Goal: Find contact information: Obtain details needed to contact an individual or organization

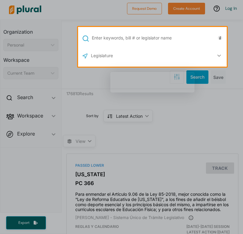
click at [151, 38] on input "text" at bounding box center [158, 38] width 134 height 12
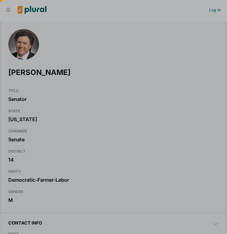
scroll to position [0, 6]
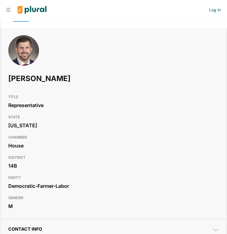
scroll to position [20, 0]
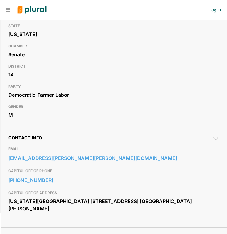
scroll to position [112, 0]
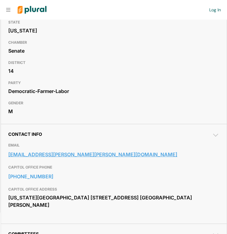
click at [18, 156] on link "sen.aric.putnam@senate.mn" at bounding box center [113, 154] width 211 height 9
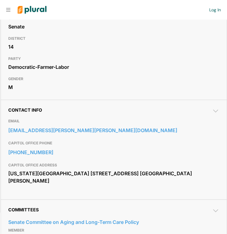
scroll to position [135, 0]
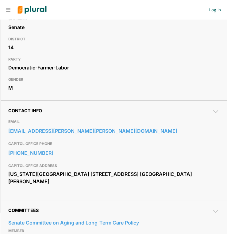
drag, startPoint x: 32, startPoint y: 129, endPoint x: 93, endPoint y: 11, distance: 133.1
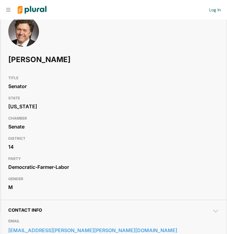
scroll to position [0, 0]
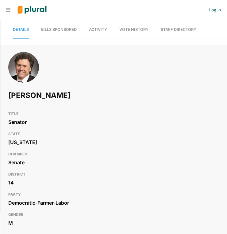
click at [146, 32] on link "Vote History" at bounding box center [133, 29] width 29 height 17
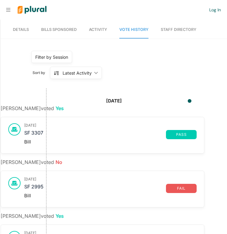
click at [19, 29] on span "Details" at bounding box center [21, 29] width 16 height 5
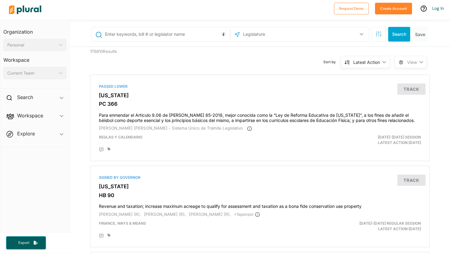
click at [31, 45] on div "Personal" at bounding box center [31, 45] width 49 height 6
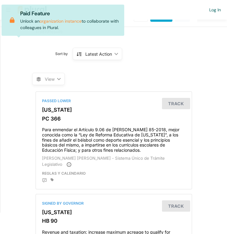
scroll to position [54, 0]
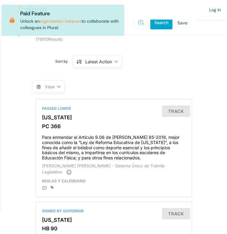
click at [92, 81] on div "View ic_keyboard_arrow_down" at bounding box center [114, 82] width 164 height 23
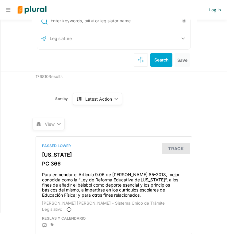
scroll to position [0, 0]
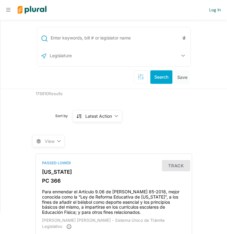
click at [85, 41] on input "text" at bounding box center [119, 38] width 139 height 12
click at [62, 60] on input "text" at bounding box center [82, 56] width 66 height 12
click at [184, 56] on icon "button" at bounding box center [183, 55] width 4 height 2
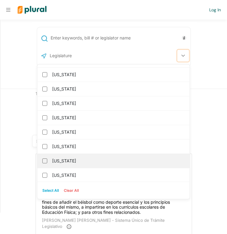
scroll to position [258, 0]
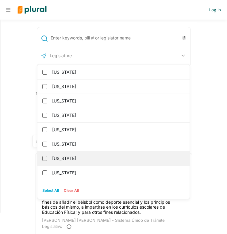
click at [76, 159] on label "[US_STATE]" at bounding box center [117, 158] width 131 height 9
click at [47, 159] on input "[US_STATE]" at bounding box center [44, 158] width 5 height 5
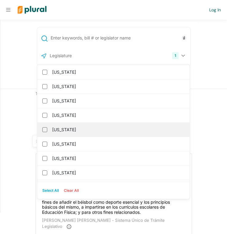
scroll to position [259, 0]
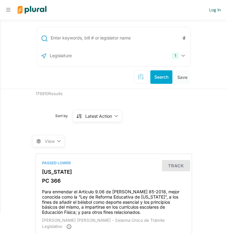
click at [79, 39] on input "text" at bounding box center [119, 38] width 139 height 12
type input "health"
click at [160, 76] on button "Search" at bounding box center [161, 76] width 22 height 13
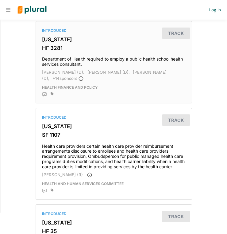
scroll to position [215, 0]
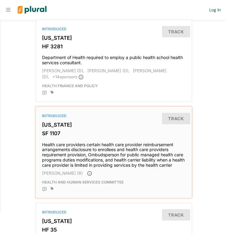
click at [56, 115] on div "Introduced Minnesota SF 1107 Health care providers certain health care provider…" at bounding box center [114, 152] width 156 height 91
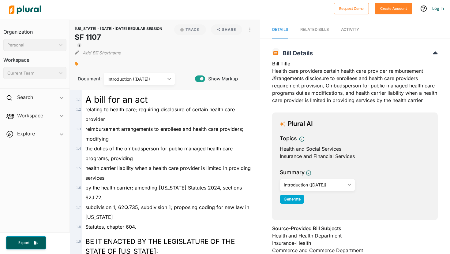
drag, startPoint x: 75, startPoint y: 35, endPoint x: 103, endPoint y: 34, distance: 28.2
click at [103, 34] on h1 "SF 1107" at bounding box center [119, 37] width 88 height 11
copy h1 "SF 1107"
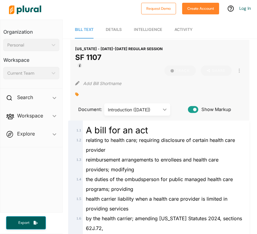
drag, startPoint x: 77, startPoint y: 56, endPoint x: 106, endPoint y: 56, distance: 29.1
click at [106, 56] on h1 "SF 1107" at bounding box center [119, 57] width 88 height 11
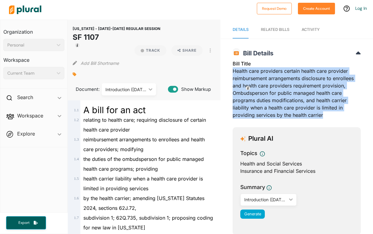
drag, startPoint x: 232, startPoint y: 71, endPoint x: 323, endPoint y: 112, distance: 99.5
click at [226, 112] on div "Bill Title Health care providers certain health care provider reimbursement arr…" at bounding box center [296, 91] width 128 height 62
copy div "Health care providers certain health care provider reimbursement arrangements d…"
drag, startPoint x: 98, startPoint y: 38, endPoint x: 73, endPoint y: 38, distance: 25.1
click at [73, 38] on h1 "SF 1107" at bounding box center [117, 37] width 88 height 11
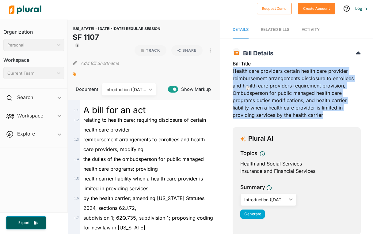
copy h1 "SF 1107"
click at [226, 27] on div "RELATED BILLS" at bounding box center [275, 30] width 28 height 6
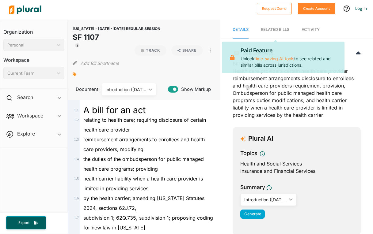
click at [226, 30] on nav "Details RELATED BILLS Activity" at bounding box center [296, 29] width 152 height 19
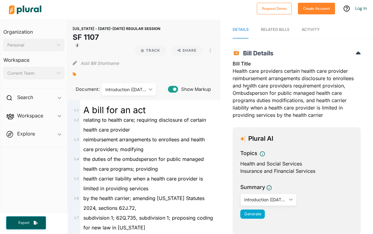
click at [226, 29] on span "Activity" at bounding box center [310, 29] width 18 height 5
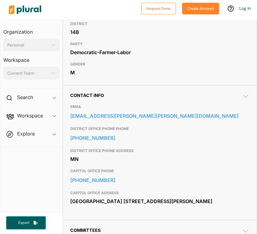
scroll to position [171, 0]
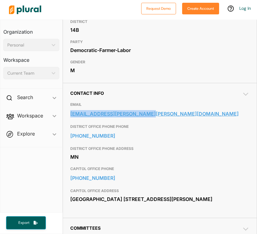
drag, startPoint x: 65, startPoint y: 113, endPoint x: 148, endPoint y: 117, distance: 83.1
click at [148, 117] on div "Contact Info EMAIL [EMAIL_ADDRESS][PERSON_NAME][PERSON_NAME][DOMAIN_NAME] DISTR…" at bounding box center [160, 150] width 194 height 135
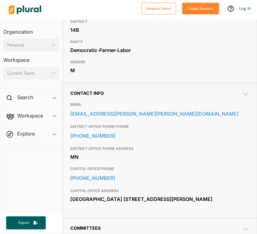
click at [63, 113] on div "[PERSON_NAME] TITLE Representative STATE [US_STATE] CHAMBER House DISTRICT 14B …" at bounding box center [160, 170] width 195 height 556
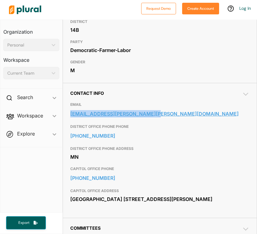
drag, startPoint x: 66, startPoint y: 112, endPoint x: 178, endPoint y: 116, distance: 112.1
click at [178, 116] on div "Contact Info EMAIL [EMAIL_ADDRESS][PERSON_NAME][PERSON_NAME][DOMAIN_NAME] DISTR…" at bounding box center [160, 150] width 194 height 135
copy link "[EMAIL_ADDRESS][PERSON_NAME][PERSON_NAME][DOMAIN_NAME]"
drag, startPoint x: 69, startPoint y: 197, endPoint x: 120, endPoint y: 207, distance: 52.5
click at [120, 207] on div "Contact Info EMAIL [EMAIL_ADDRESS][PERSON_NAME][PERSON_NAME][DOMAIN_NAME] DISTR…" at bounding box center [160, 150] width 194 height 135
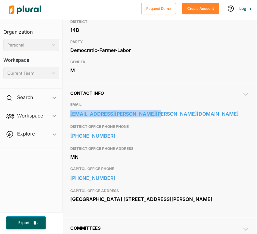
copy div "[GEOGRAPHIC_DATA] [STREET_ADDRESS][PERSON_NAME]"
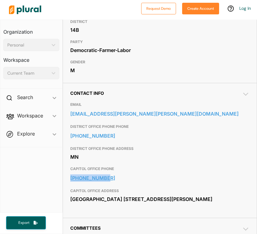
drag, startPoint x: 67, startPoint y: 177, endPoint x: 112, endPoint y: 178, distance: 45.3
click at [112, 178] on div "Contact Info EMAIL [EMAIL_ADDRESS][PERSON_NAME][PERSON_NAME][DOMAIN_NAME] DISTR…" at bounding box center [160, 150] width 194 height 135
copy link "[PHONE_NUMBER]"
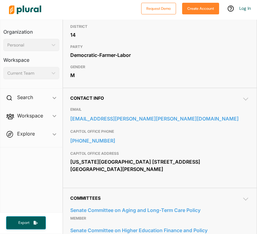
scroll to position [170, 0]
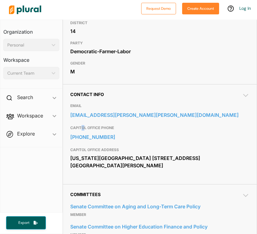
click at [82, 127] on h3 "CAPITOL OFFICE PHONE" at bounding box center [159, 127] width 179 height 7
drag, startPoint x: 68, startPoint y: 137, endPoint x: 108, endPoint y: 140, distance: 40.8
click at [108, 140] on div "Contact Info EMAIL [EMAIL_ADDRESS][PERSON_NAME][PERSON_NAME][DOMAIN_NAME] CAPIT…" at bounding box center [160, 134] width 194 height 100
copy link "[PHONE_NUMBER]"
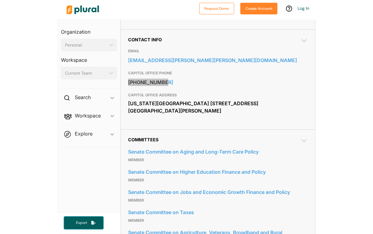
scroll to position [229, 0]
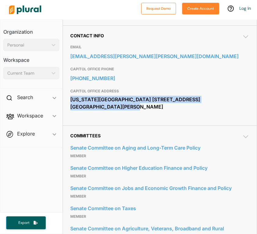
drag, startPoint x: 69, startPoint y: 100, endPoint x: 118, endPoint y: 108, distance: 48.8
click at [118, 108] on div "Contact Info EMAIL [EMAIL_ADDRESS][PERSON_NAME][PERSON_NAME][DOMAIN_NAME] CAPIT…" at bounding box center [160, 75] width 194 height 100
copy div "[US_STATE][GEOGRAPHIC_DATA] [STREET_ADDRESS] [GEOGRAPHIC_DATA][PERSON_NAME]"
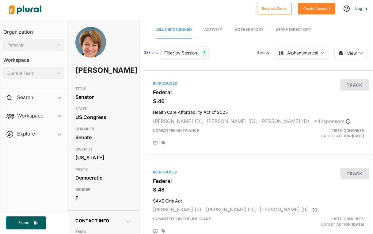
click at [2, 119] on span "Workspace ic_keyboard_arrow_down Members Bills Tags Saved Searches Activity" at bounding box center [33, 117] width 67 height 17
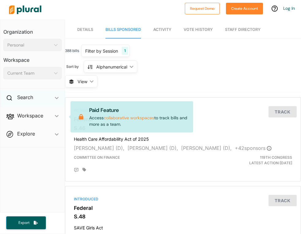
drag, startPoint x: 1, startPoint y: 99, endPoint x: 17, endPoint y: 99, distance: 15.6
click at [17, 99] on div "Search ic_keyboard_arrow_down" at bounding box center [32, 98] width 64 height 17
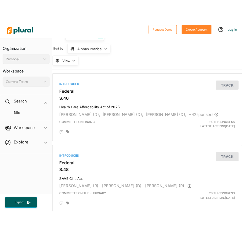
scroll to position [44, 0]
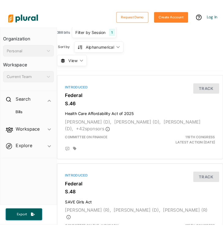
scroll to position [44, 0]
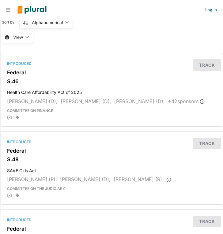
click at [8, 7] on nav "Request Demo Create Account Log In" at bounding box center [111, 10] width 223 height 20
click at [9, 13] on nav "Request Demo Create Account Log In" at bounding box center [111, 10] width 223 height 20
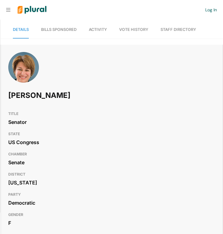
click at [47, 101] on h1 "[PERSON_NAME]" at bounding box center [70, 95] width 124 height 18
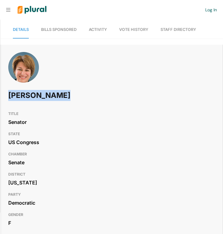
drag, startPoint x: 66, startPoint y: 97, endPoint x: 9, endPoint y: 96, distance: 56.7
click at [9, 96] on h1 "[PERSON_NAME]" at bounding box center [70, 95] width 124 height 18
copy h1 "[PERSON_NAME]"
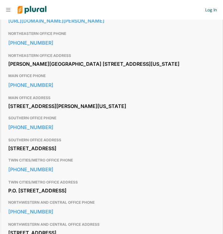
scroll to position [246, 0]
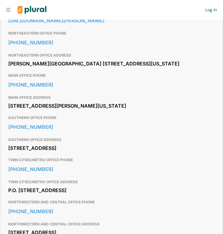
drag, startPoint x: 8, startPoint y: 112, endPoint x: 63, endPoint y: 121, distance: 55.2
click at [63, 111] on div "[STREET_ADDRESS][PERSON_NAME][US_STATE]" at bounding box center [111, 105] width 207 height 9
copy div "[STREET_ADDRESS][PERSON_NAME][US_STATE]"
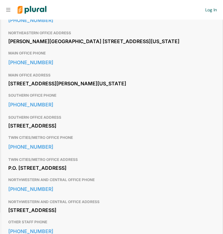
scroll to position [268, 0]
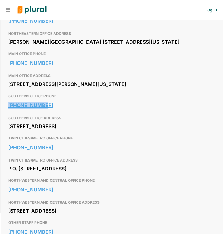
drag, startPoint x: 7, startPoint y: 117, endPoint x: 43, endPoint y: 122, distance: 36.8
click at [43, 122] on div "Contact Info EMAIL https://www.klobuchar.senate.gov/public/index.cfm/email-amy …" at bounding box center [112, 134] width 222 height 332
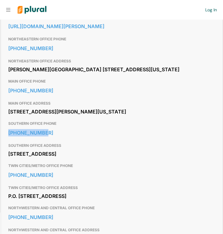
scroll to position [239, 0]
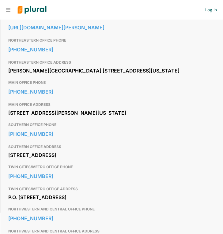
click at [7, 112] on div "Contact Info EMAIL https://www.klobuchar.senate.gov/public/index.cfm/email-amy …" at bounding box center [112, 163] width 222 height 332
drag, startPoint x: 6, startPoint y: 96, endPoint x: 45, endPoint y: 98, distance: 39.5
click at [45, 98] on div "Contact Info EMAIL https://www.klobuchar.senate.gov/public/index.cfm/email-amy …" at bounding box center [112, 163] width 222 height 332
copy link "202-224-3244"
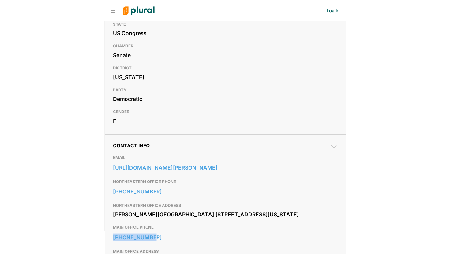
scroll to position [0, 0]
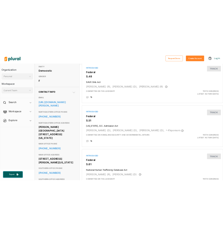
scroll to position [144, 0]
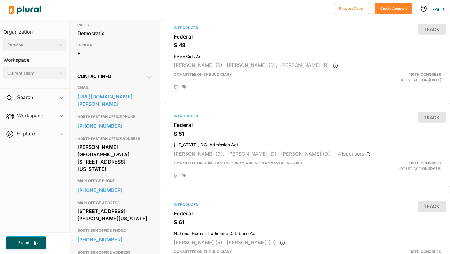
click at [83, 106] on link "https://www.klobuchar.senate.gov/public/index.cfm/email-amy" at bounding box center [114, 100] width 75 height 17
drag, startPoint x: 76, startPoint y: 105, endPoint x: 95, endPoint y: 123, distance: 26.4
copy link "https://www.klobuchar.senate.gov/public/index.cfm/email-amy"
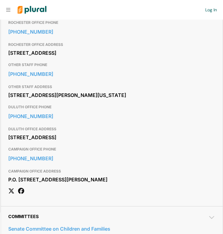
scroll to position [384, 0]
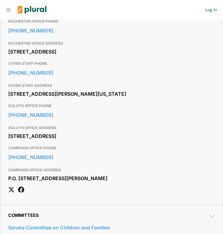
drag, startPoint x: 8, startPoint y: 123, endPoint x: 66, endPoint y: 129, distance: 59.1
click at [66, 129] on div "Contact Info EMAIL https://www.smith.senate.gov/share-your-opinion/ MAIN OFFICE…" at bounding box center [112, 28] width 222 height 354
copy div "720 Hart Senate Office Building Washington, DC 20510"
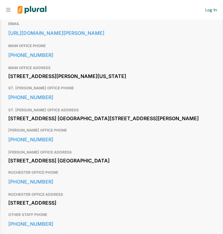
scroll to position [237, 0]
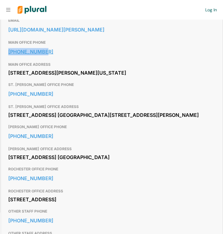
drag, startPoint x: 6, startPoint y: 51, endPoint x: 47, endPoint y: 54, distance: 40.5
click at [47, 54] on div "Contact Info EMAIL https://www.smith.senate.gov/share-your-opinion/ MAIN OFFICE…" at bounding box center [112, 176] width 222 height 354
copy link "202-224-5641"
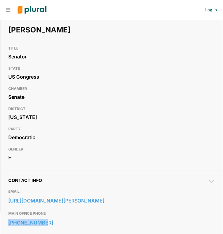
scroll to position [73, 0]
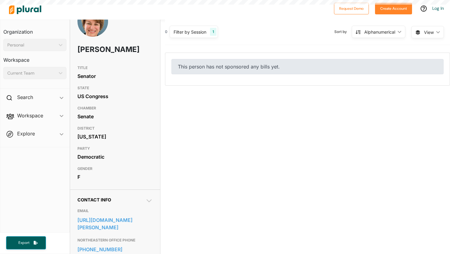
scroll to position [13, 0]
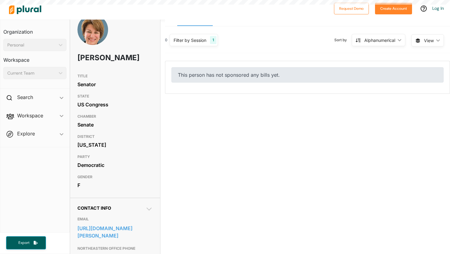
click at [223, 76] on div "This person has not sponsored any bills yet." at bounding box center [307, 74] width 272 height 15
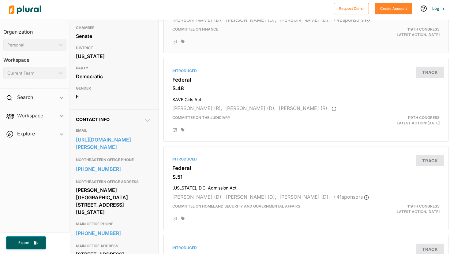
scroll to position [0, 2]
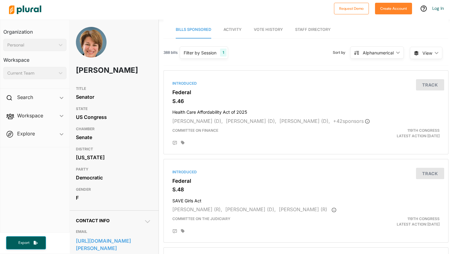
click at [223, 51] on div "Alphanumerical" at bounding box center [378, 53] width 31 height 6
click at [223, 26] on link "Activity" at bounding box center [232, 29] width 18 height 17
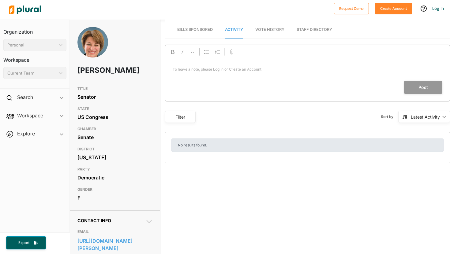
click at [188, 29] on span "Bills Sponsored" at bounding box center [195, 29] width 36 height 5
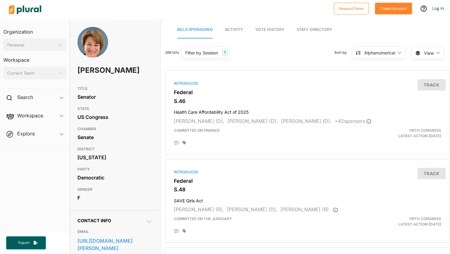
click at [223, 27] on link "Vote History" at bounding box center [269, 29] width 29 height 17
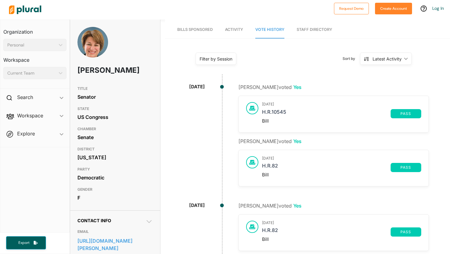
click at [223, 22] on link "Staff Directory" at bounding box center [315, 29] width 36 height 17
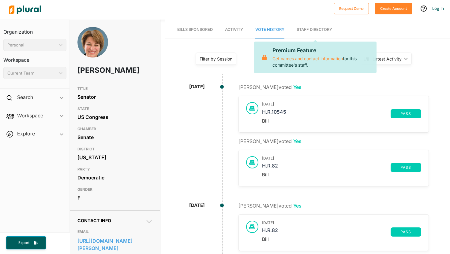
click at [196, 28] on span "Bills Sponsored" at bounding box center [195, 29] width 36 height 5
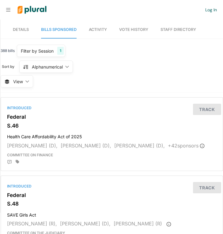
click at [16, 62] on div "Sort by Alphanumerical ic_keyboard_arrow_down Latest Action Latest Action Alpha…" at bounding box center [37, 67] width 71 height 16
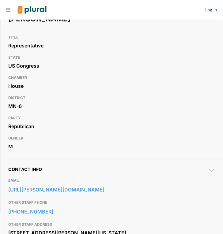
scroll to position [81, 0]
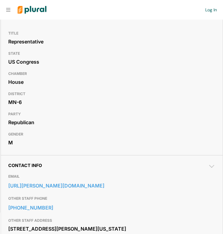
click at [105, 55] on h3 "STATE" at bounding box center [111, 53] width 207 height 7
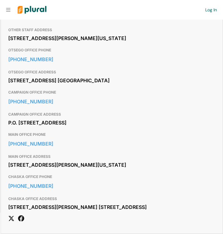
scroll to position [272, 0]
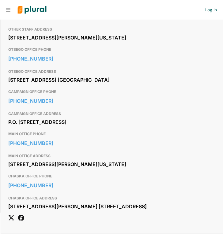
drag, startPoint x: 8, startPoint y: 185, endPoint x: 66, endPoint y: 193, distance: 58.4
click at [66, 193] on div "Contact Info EMAIL [URL][PERSON_NAME][DOMAIN_NAME] OTHER STAFF PHONE [PHONE_NUM…" at bounding box center [112, 98] width 222 height 269
copy div "[STREET_ADDRESS][PERSON_NAME][US_STATE]"
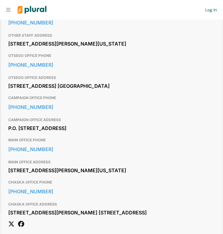
scroll to position [278, 0]
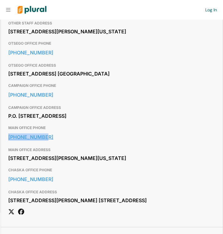
drag, startPoint x: 8, startPoint y: 158, endPoint x: 51, endPoint y: 161, distance: 43.3
click at [51, 161] on div "Contact Info EMAIL [URL][PERSON_NAME][DOMAIN_NAME] OTHER STAFF PHONE [PHONE_NUM…" at bounding box center [112, 92] width 222 height 269
copy link "[PHONE_NUMBER]"
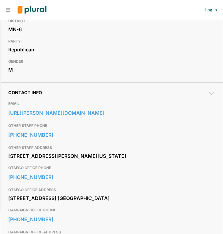
scroll to position [63, 0]
